Goal: Task Accomplishment & Management: Use online tool/utility

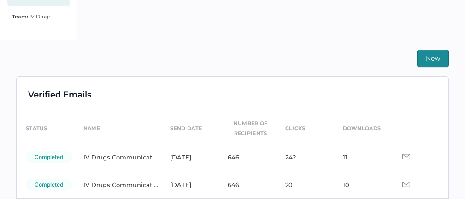
scroll to position [3, 0]
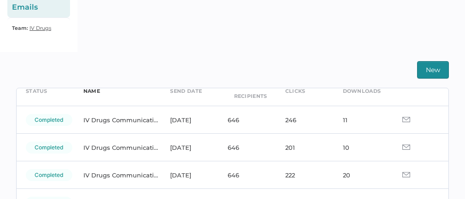
scroll to position [45, 0]
